Goal: Task Accomplishment & Management: Manage account settings

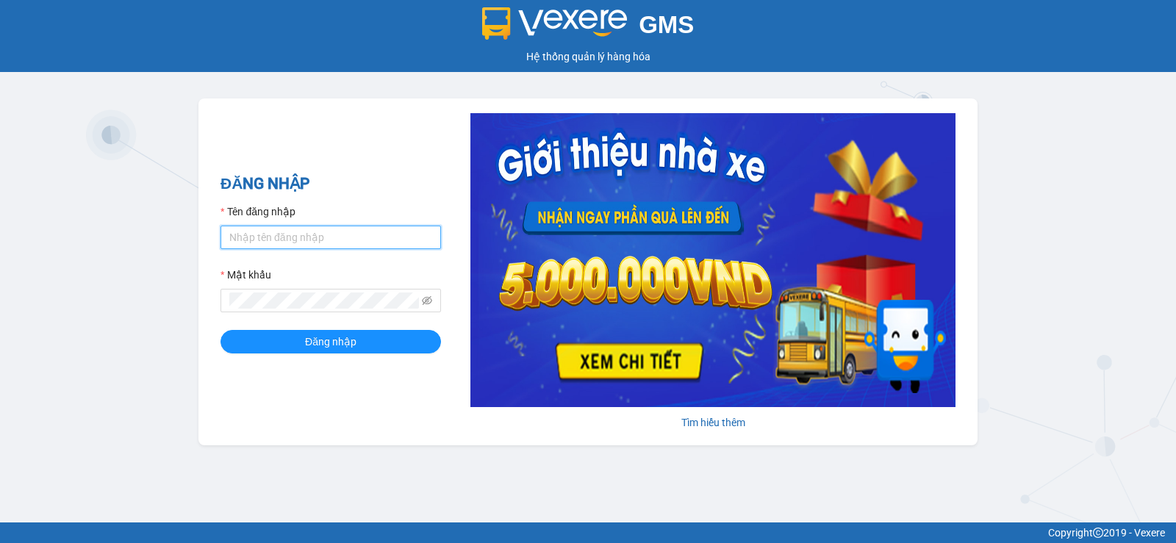
click at [345, 238] on input "Tên đăng nhập" at bounding box center [330, 238] width 220 height 24
type input "ttvkhanh.hhg"
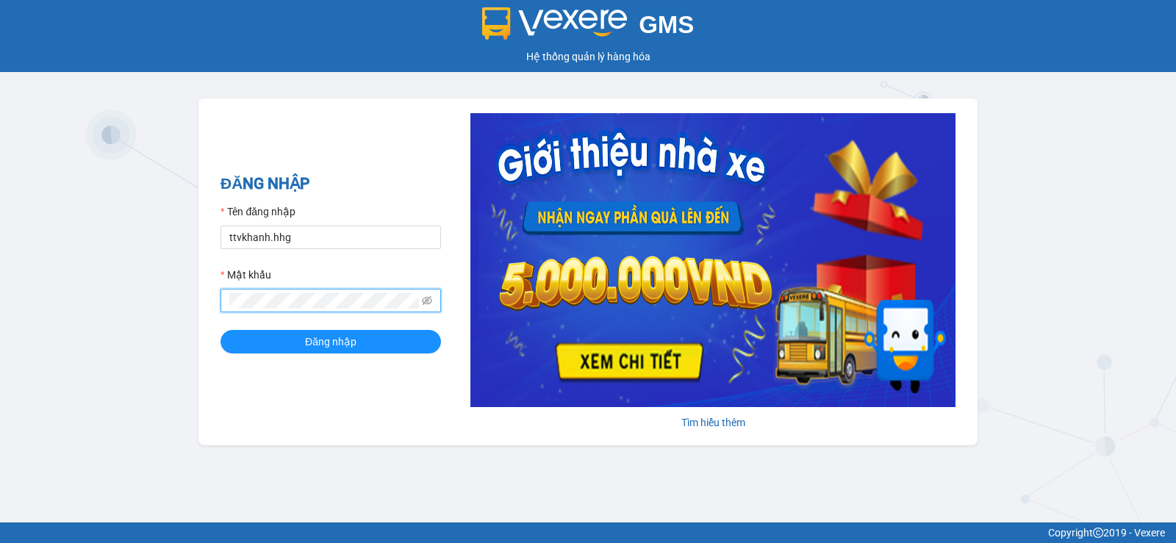
click at [220, 330] on button "Đăng nhập" at bounding box center [330, 342] width 220 height 24
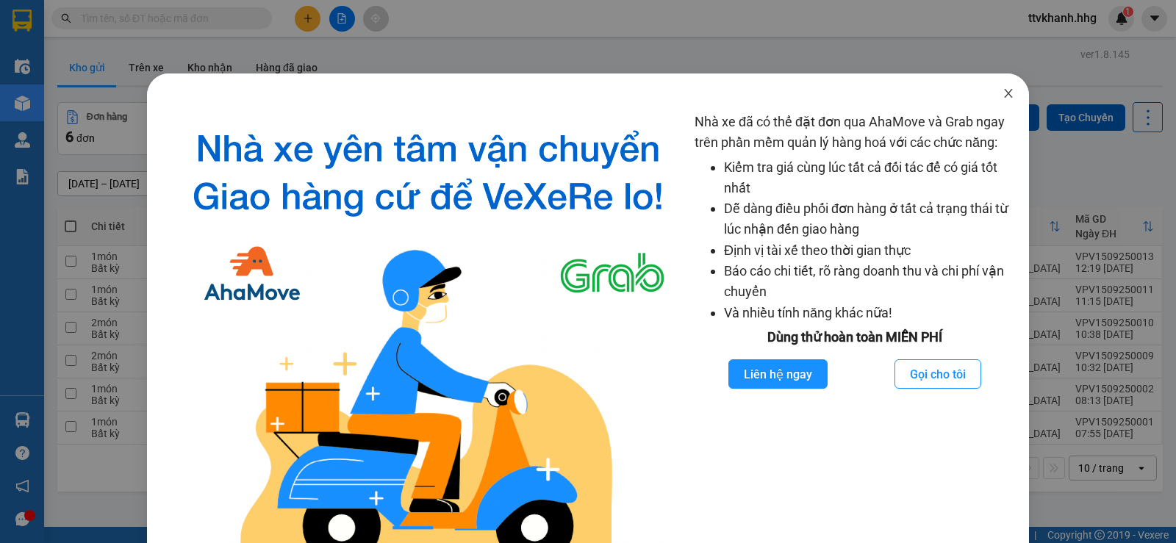
click at [1002, 96] on icon "close" at bounding box center [1008, 93] width 12 height 12
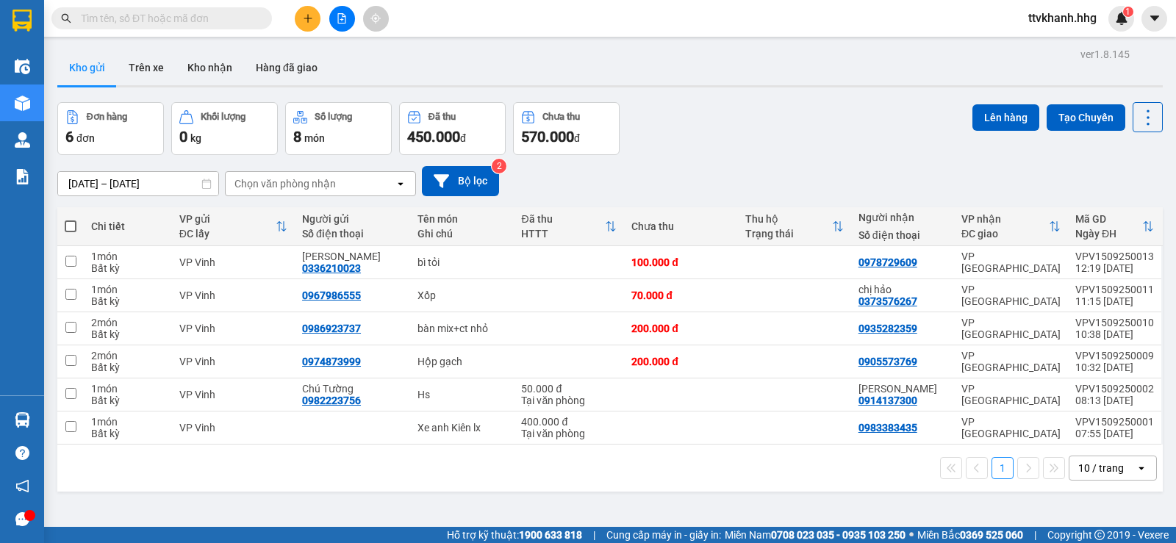
click at [675, 68] on div "Kho gửi Trên xe Kho nhận Hàng đã giao" at bounding box center [609, 69] width 1105 height 39
